Goal: Task Accomplishment & Management: Use online tool/utility

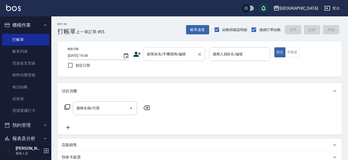
click at [151, 54] on input "顧客姓名/手機號碼/編號" at bounding box center [170, 54] width 49 height 9
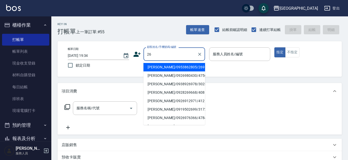
type input "2"
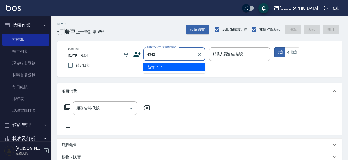
type input "4342"
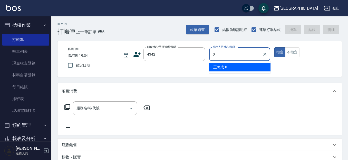
type input "02"
type input "[PERSON_NAME]/0935819017/4342"
type input "[PERSON_NAME]-09"
type button "true"
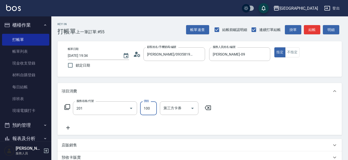
type input "洗髮[100](201)"
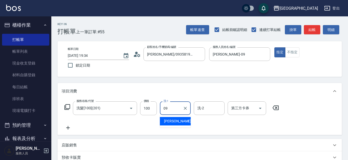
type input "[PERSON_NAME]-09"
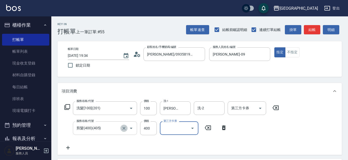
click at [124, 128] on icon "Clear" at bounding box center [123, 128] width 3 height 3
type input "剪髮(400)(405)"
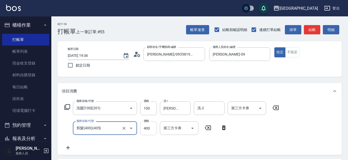
click at [149, 130] on input "400" at bounding box center [148, 129] width 17 height 14
click at [117, 128] on input "剪髮(400)(405)" at bounding box center [97, 128] width 45 height 9
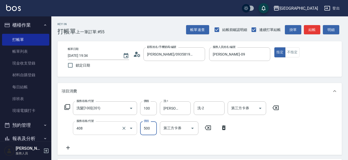
type input "剪髮(500)(408)"
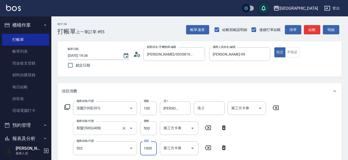
type input "染髮[1000](502)"
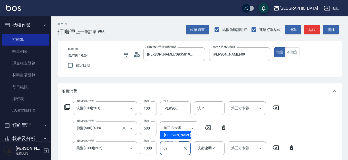
type input "[PERSON_NAME]-09"
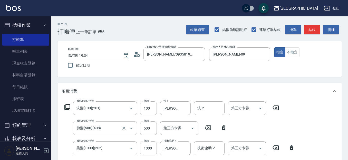
scroll to position [88, 0]
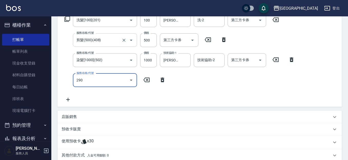
type input "290"
type input "[DATE] 20:24"
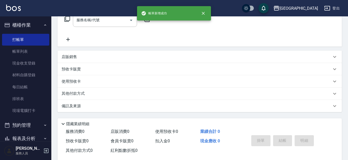
scroll to position [0, 0]
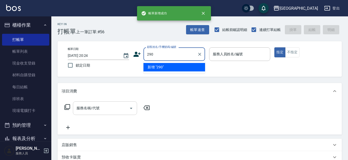
type input "290"
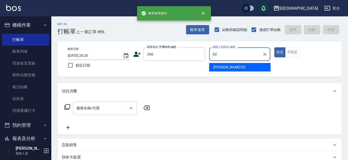
type input "[PERSON_NAME]-02"
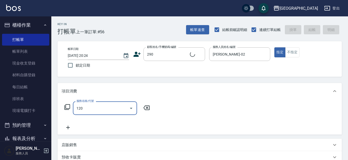
type input "1201"
type input "[PERSON_NAME]/0989688802/290"
type input "1"
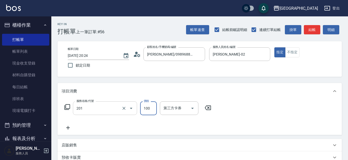
type input "洗髮[100](201)"
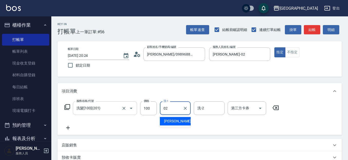
type input "[PERSON_NAME]-02"
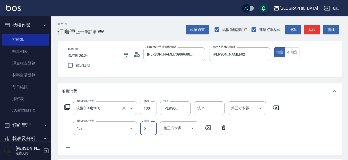
type input "剪髮(550)(409)"
type input "580"
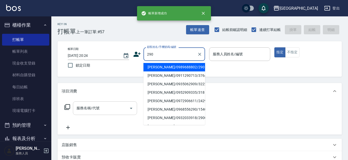
type input "290"
type input "02"
type input "[PERSON_NAME]/0989688802/290"
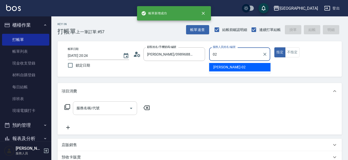
type input "[PERSON_NAME]-02"
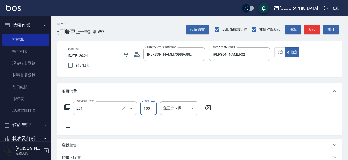
type input "洗髮[100](201)"
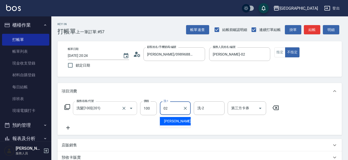
type input "[PERSON_NAME]-02"
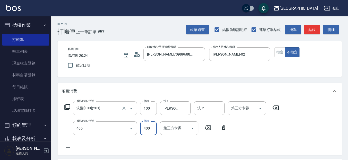
type input "剪髮(400)(405)"
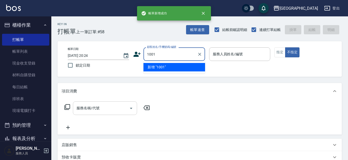
type input "1001"
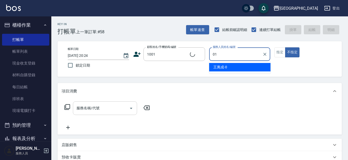
type input "01"
type button "false"
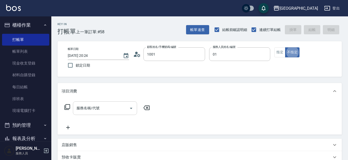
type input "[PERSON_NAME]/0921765636/1001"
type input "[PERSON_NAME]-01"
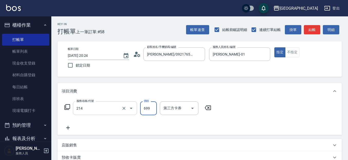
type input "滾珠洗髪699(214)"
type input "700"
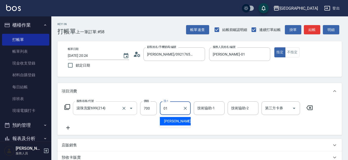
type input "[PERSON_NAME]-01"
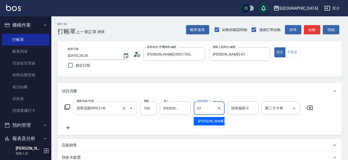
type input "[PERSON_NAME]-01"
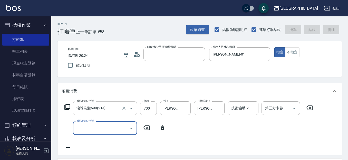
type input "1"
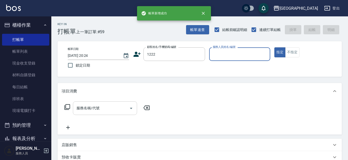
type input "1222"
type input "0"
type input "[PERSON_NAME]/1222_[PERSON_NAME]/1222"
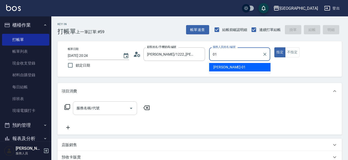
type input "[PERSON_NAME]-01"
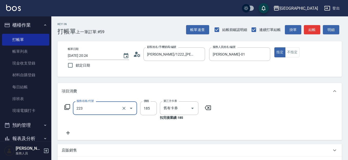
type input "洗髮卡(185)(223)"
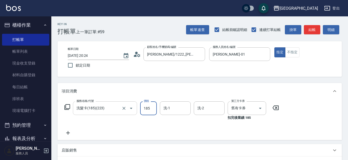
click at [118, 112] on input "洗髮卡(185)(223)" at bounding box center [97, 108] width 45 height 9
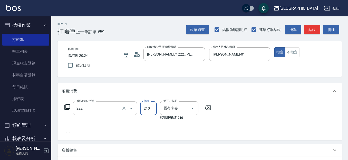
type input "洗髮卡券[210](222)"
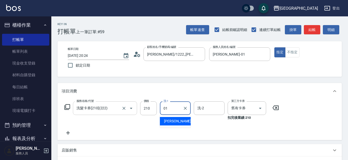
type input "[PERSON_NAME]-01"
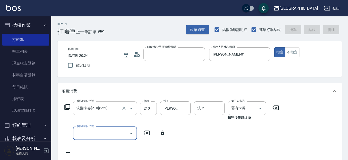
type input "[DATE] 20:25"
type input "2"
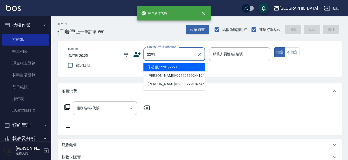
type input "朱芯儀/2291/2291"
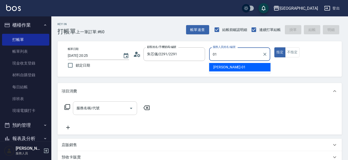
type input "[PERSON_NAME]-01"
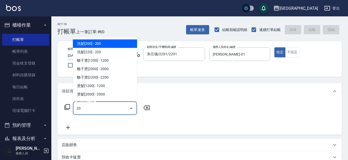
type input "2"
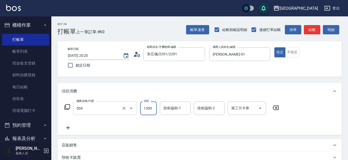
type input "染髮[1300](504)"
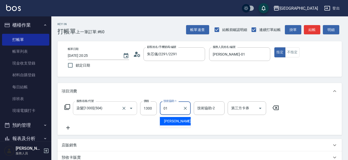
type input "[PERSON_NAME]-01"
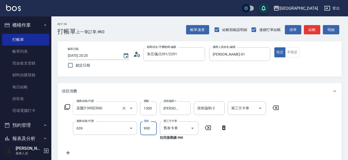
type input "(芙)蘆薈髮膜套卡(自材)(639)"
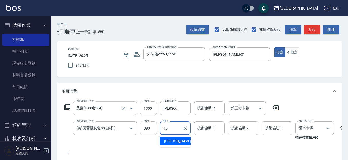
type input "[PERSON_NAME]-15"
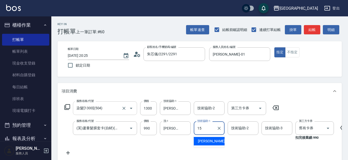
type input "[PERSON_NAME]-15"
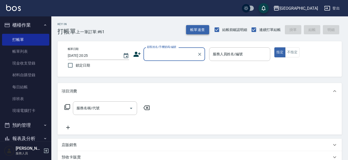
click at [201, 27] on button "帳單速查" at bounding box center [197, 29] width 23 height 9
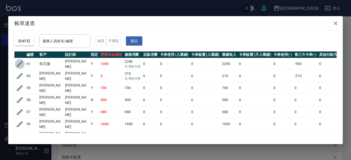
click at [17, 64] on icon "button" at bounding box center [20, 64] width 8 height 8
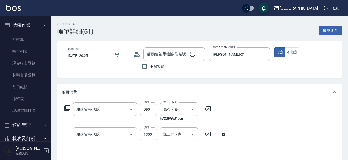
type input "[DATE] 20:25"
type input "[PERSON_NAME]-01"
type input "(芙)蘆薈髮膜套卡(自材)(639)"
type input "染髮[1300](504)"
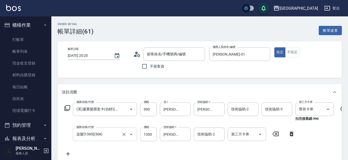
type input "朱芯儀/2291/2291"
click at [124, 135] on icon "Clear" at bounding box center [123, 134] width 3 height 3
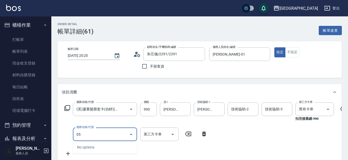
type input "0"
type input "染髮[1500](505)"
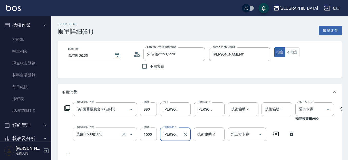
type input "[PERSON_NAME]-01"
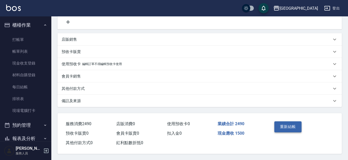
scroll to position [139, 0]
click at [296, 124] on button "重新結帳" at bounding box center [287, 127] width 27 height 11
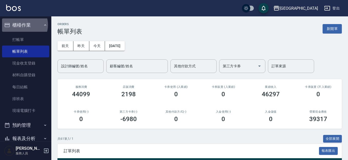
click at [21, 25] on button "櫃檯作業" at bounding box center [25, 24] width 47 height 13
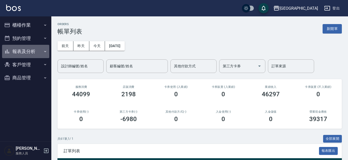
click at [24, 52] on button "報表及分析" at bounding box center [25, 51] width 47 height 13
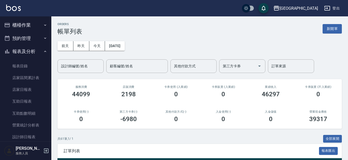
drag, startPoint x: 33, startPoint y: 91, endPoint x: 60, endPoint y: 92, distance: 27.2
click at [33, 90] on link "店家日報表" at bounding box center [25, 90] width 47 height 12
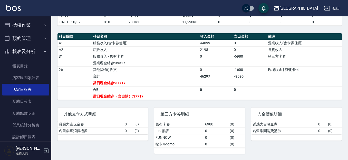
scroll to position [163, 0]
drag, startPoint x: 348, startPoint y: 66, endPoint x: 348, endPoint y: 56, distance: 10.0
click at [348, 59] on html "上越[GEOGRAPHIC_DATA] 登出 櫃檯作業 打帳單 帳單列表 現金收支登錄 材料自購登錄 每日結帳 排班表 現場電腦打卡 預約管理 預約管理 單日…" at bounding box center [174, 0] width 348 height 319
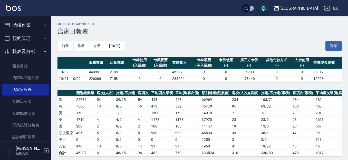
scroll to position [0, 0]
click at [334, 47] on button "列印" at bounding box center [333, 45] width 16 height 9
click at [30, 53] on button "報表及分析" at bounding box center [25, 51] width 47 height 13
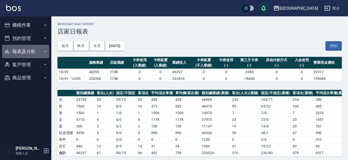
click at [32, 52] on button "報表及分析" at bounding box center [25, 51] width 47 height 13
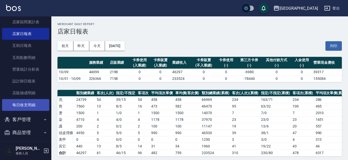
scroll to position [56, 0]
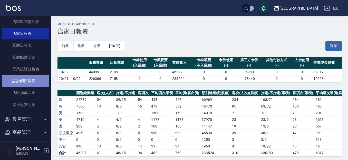
click at [39, 81] on link "設計師日報表" at bounding box center [25, 81] width 47 height 12
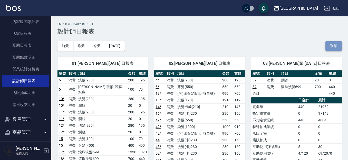
click at [337, 45] on button "列印" at bounding box center [333, 45] width 16 height 9
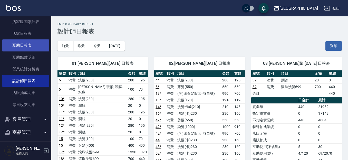
click at [31, 45] on link "互助日報表" at bounding box center [25, 46] width 47 height 12
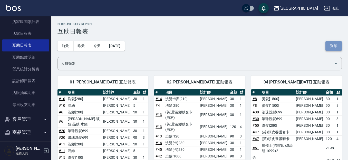
click at [336, 47] on button "列印" at bounding box center [333, 45] width 16 height 9
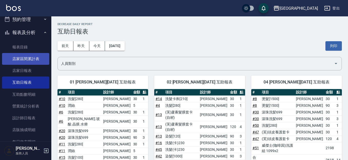
scroll to position [19, 0]
